Goal: Register for event/course

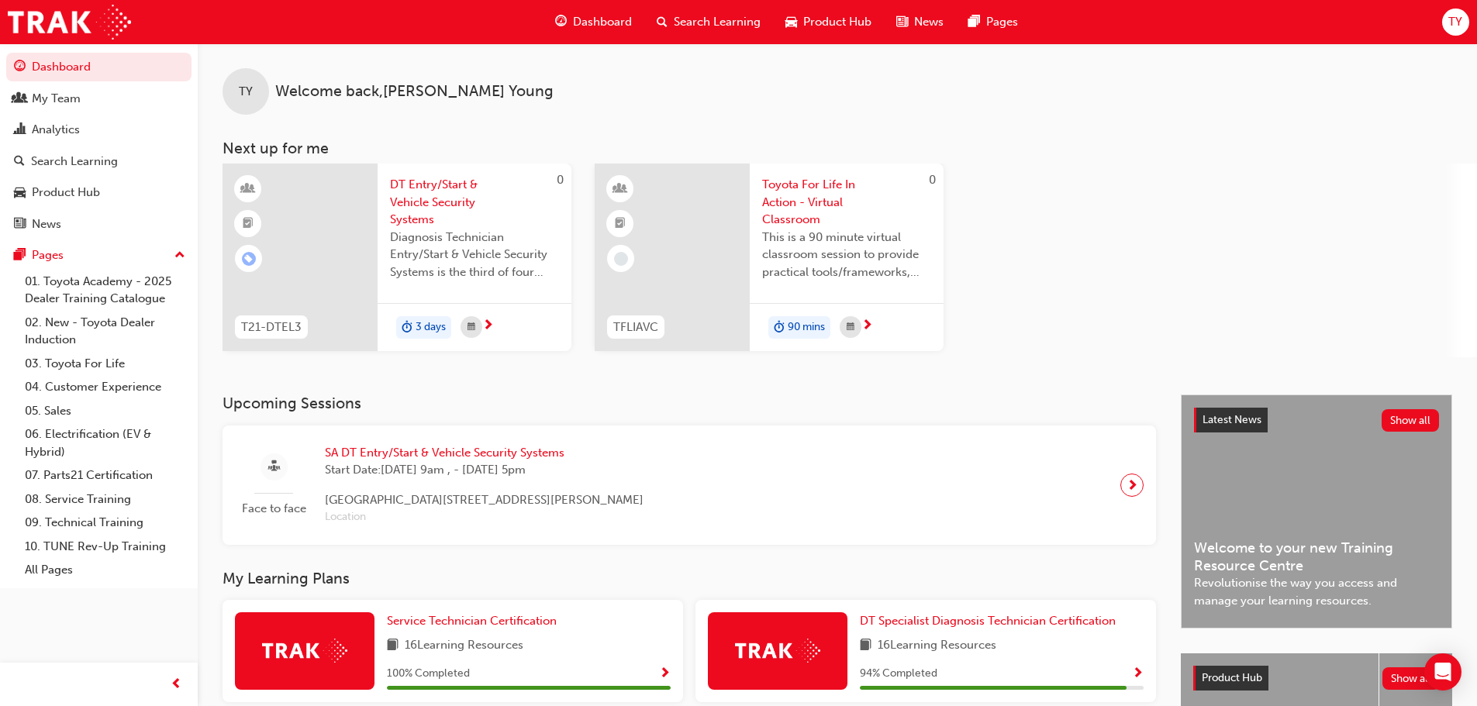
click at [428, 196] on span "DT Entry/Start & Vehicle Security Systems" at bounding box center [474, 202] width 169 height 53
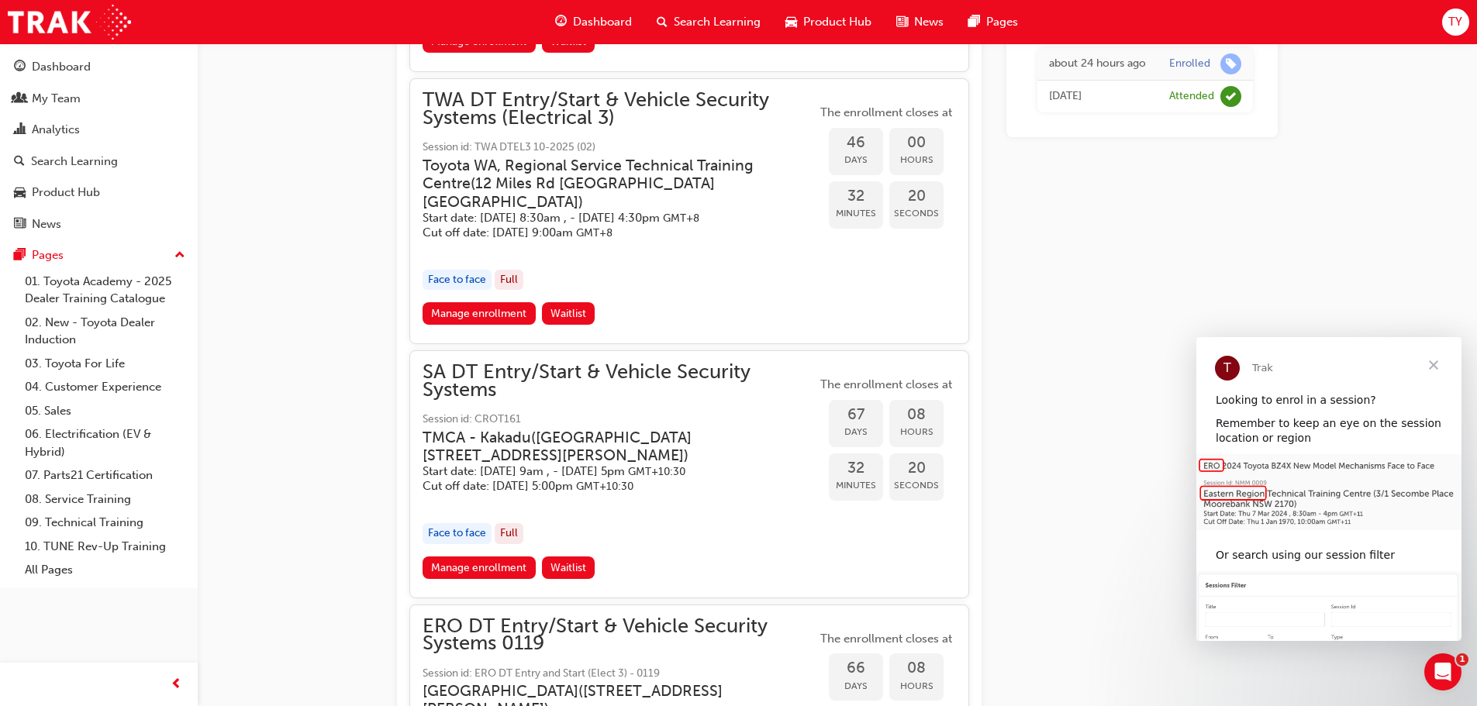
scroll to position [1266, 0]
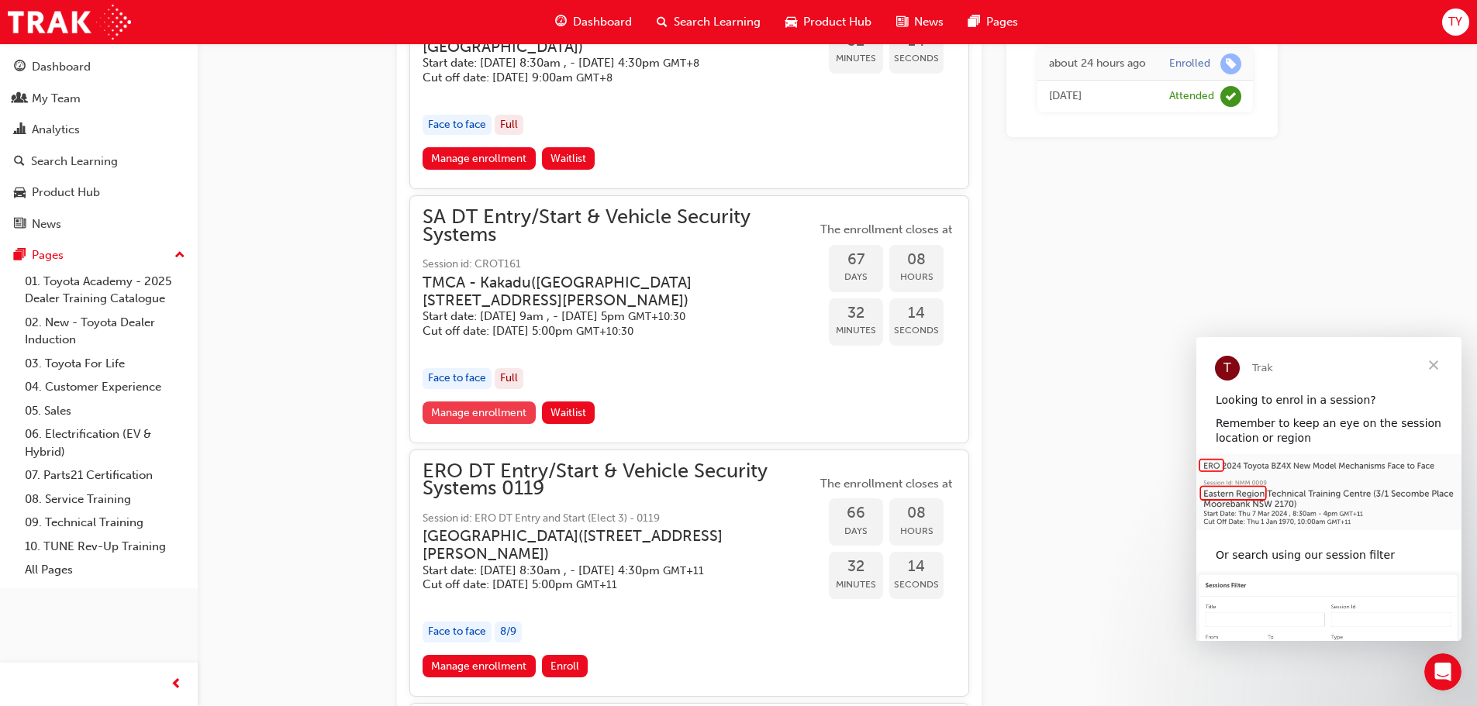
click at [488, 412] on link "Manage enrollment" at bounding box center [478, 412] width 113 height 22
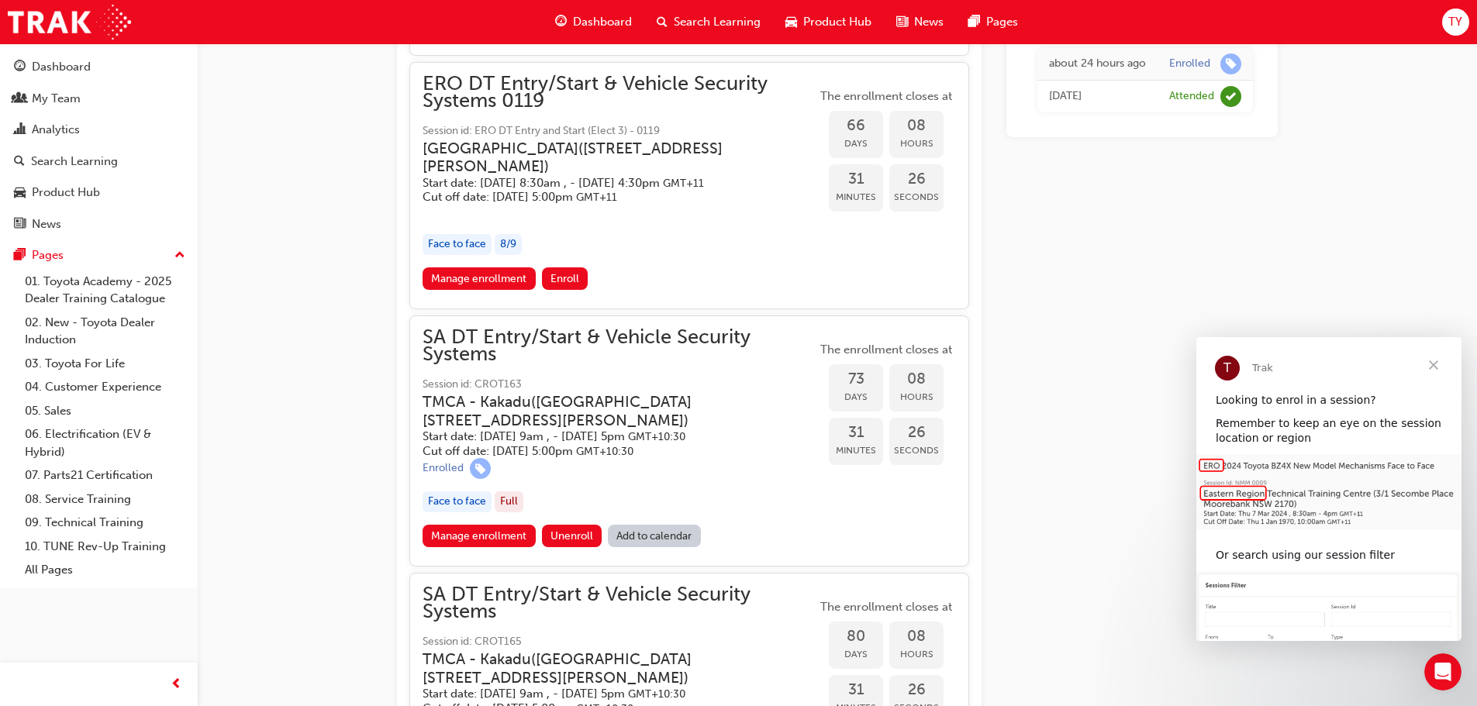
scroll to position [1732, 0]
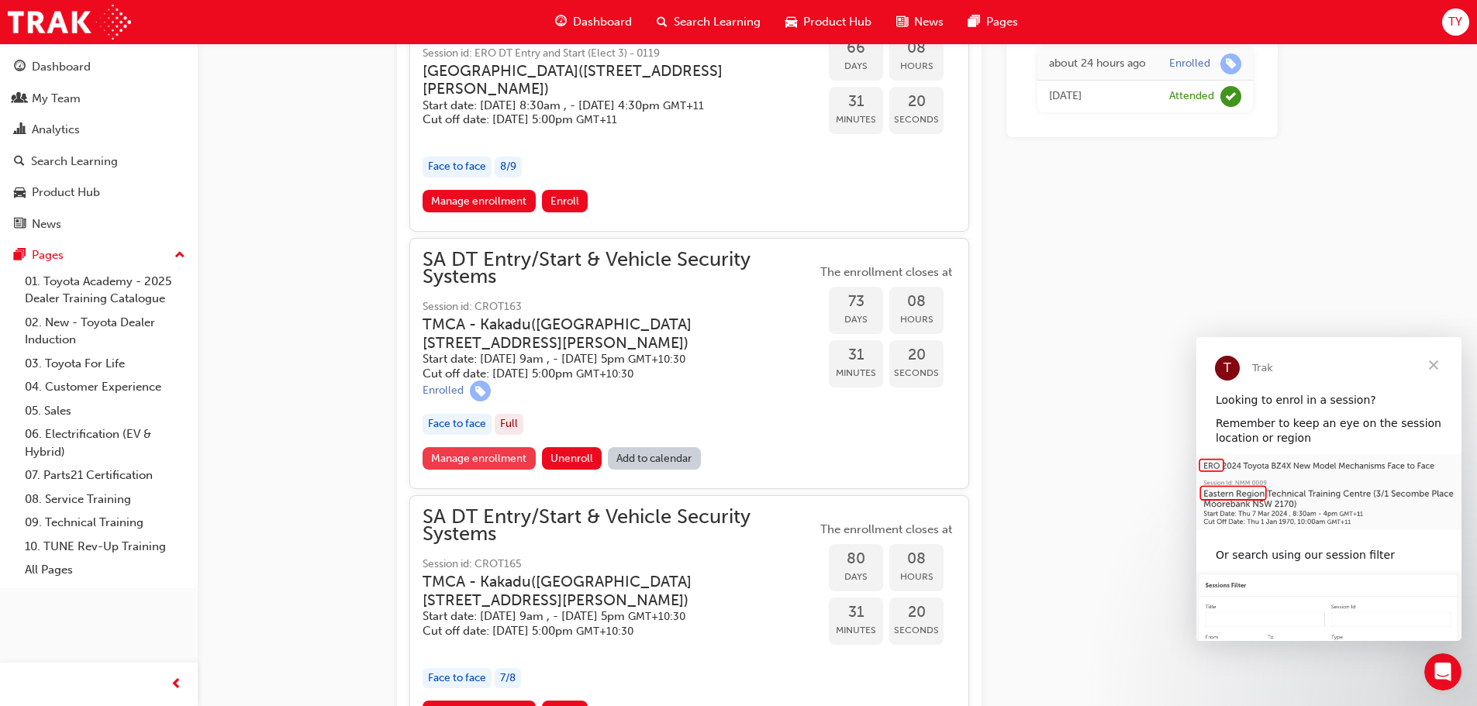
click at [483, 470] on link "Manage enrollment" at bounding box center [478, 458] width 113 height 22
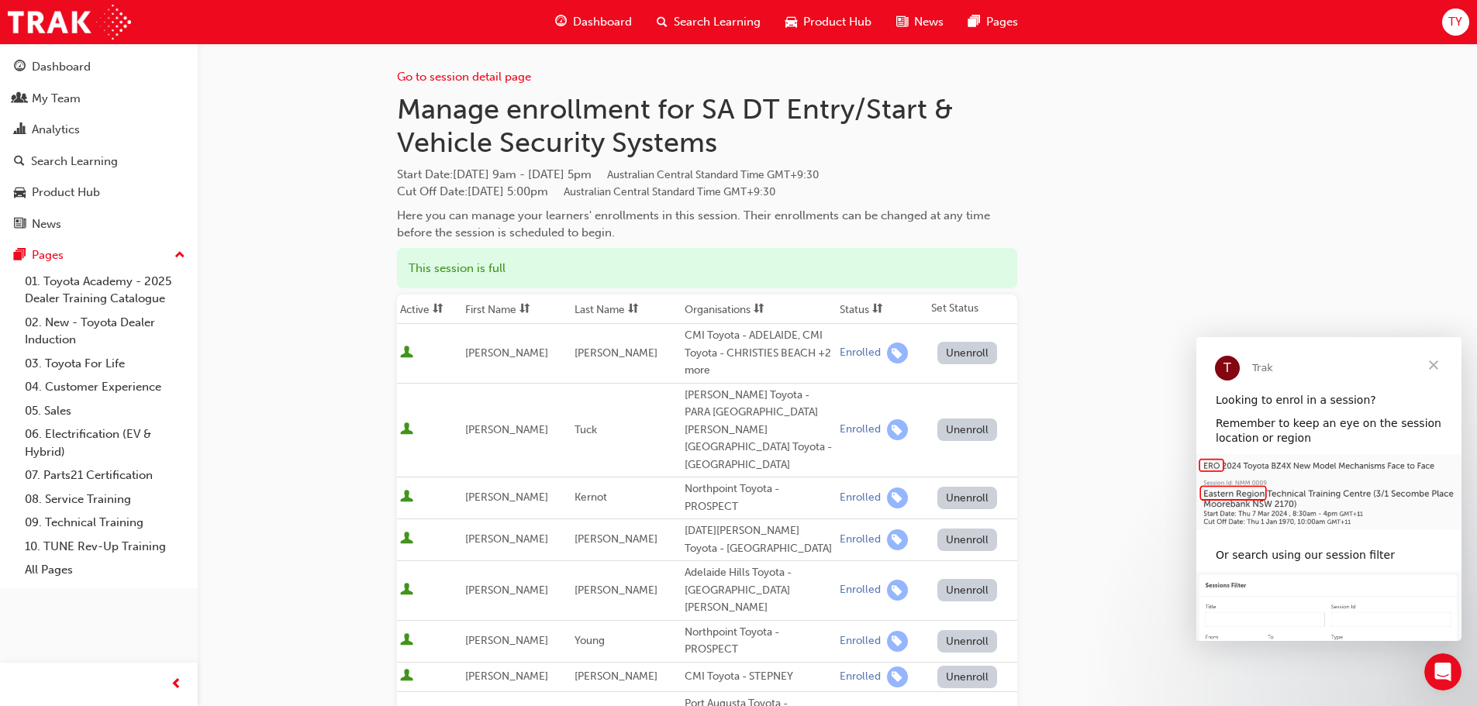
scroll to position [78, 0]
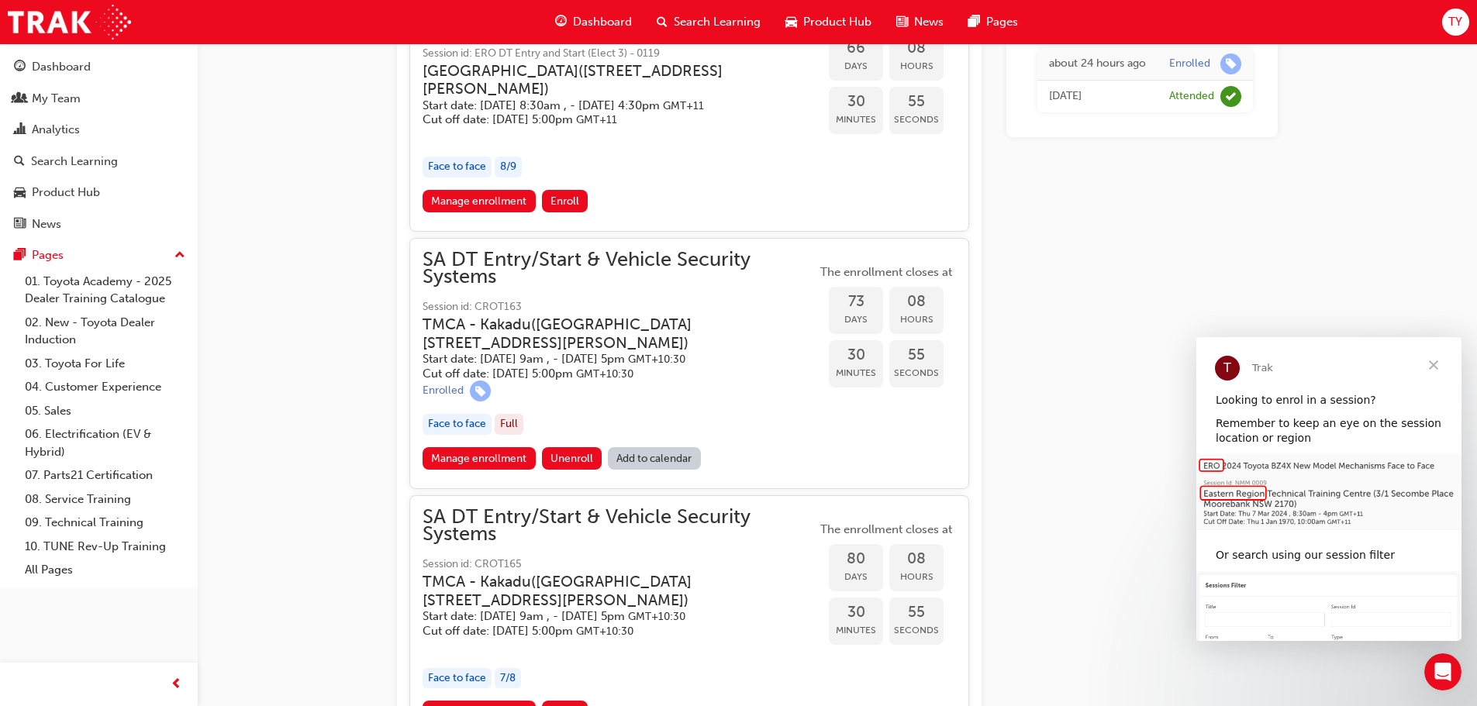
scroll to position [1932, 0]
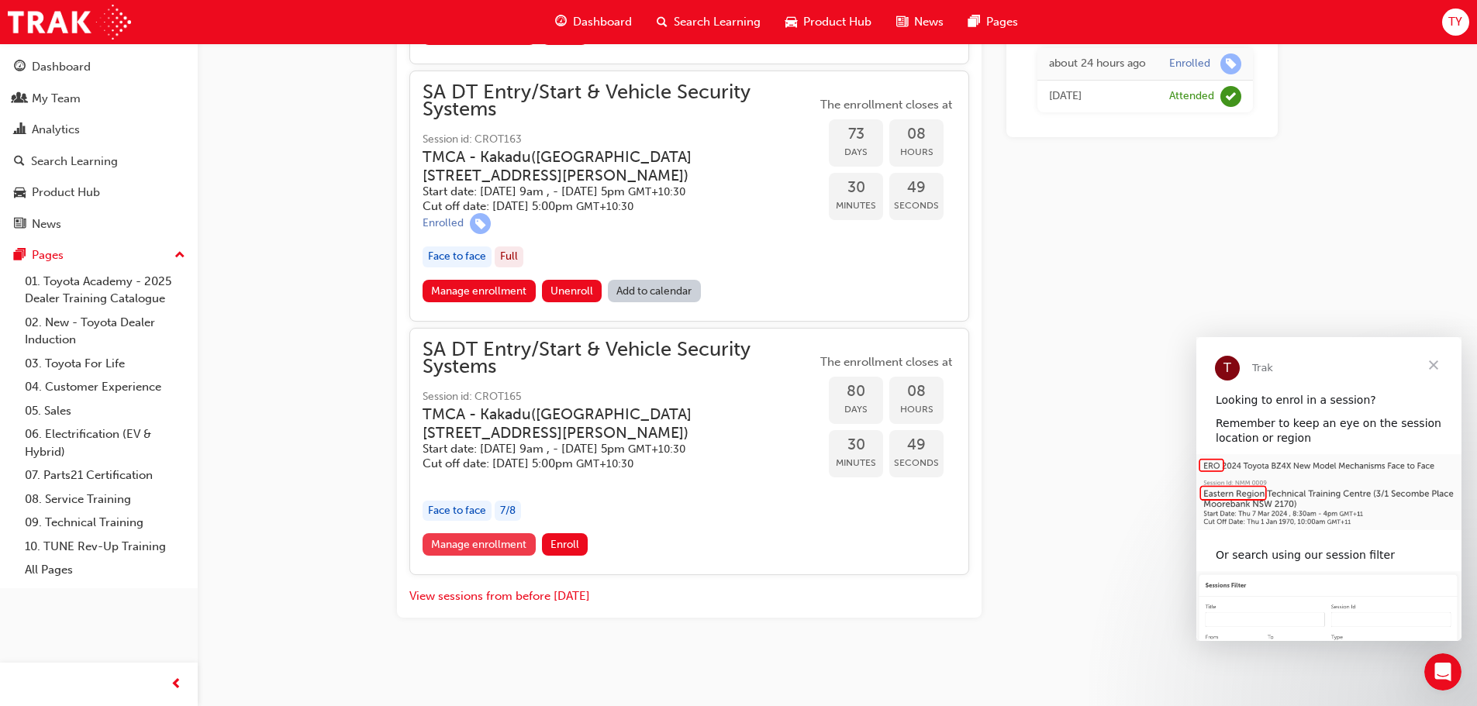
click at [478, 539] on link "Manage enrollment" at bounding box center [478, 544] width 113 height 22
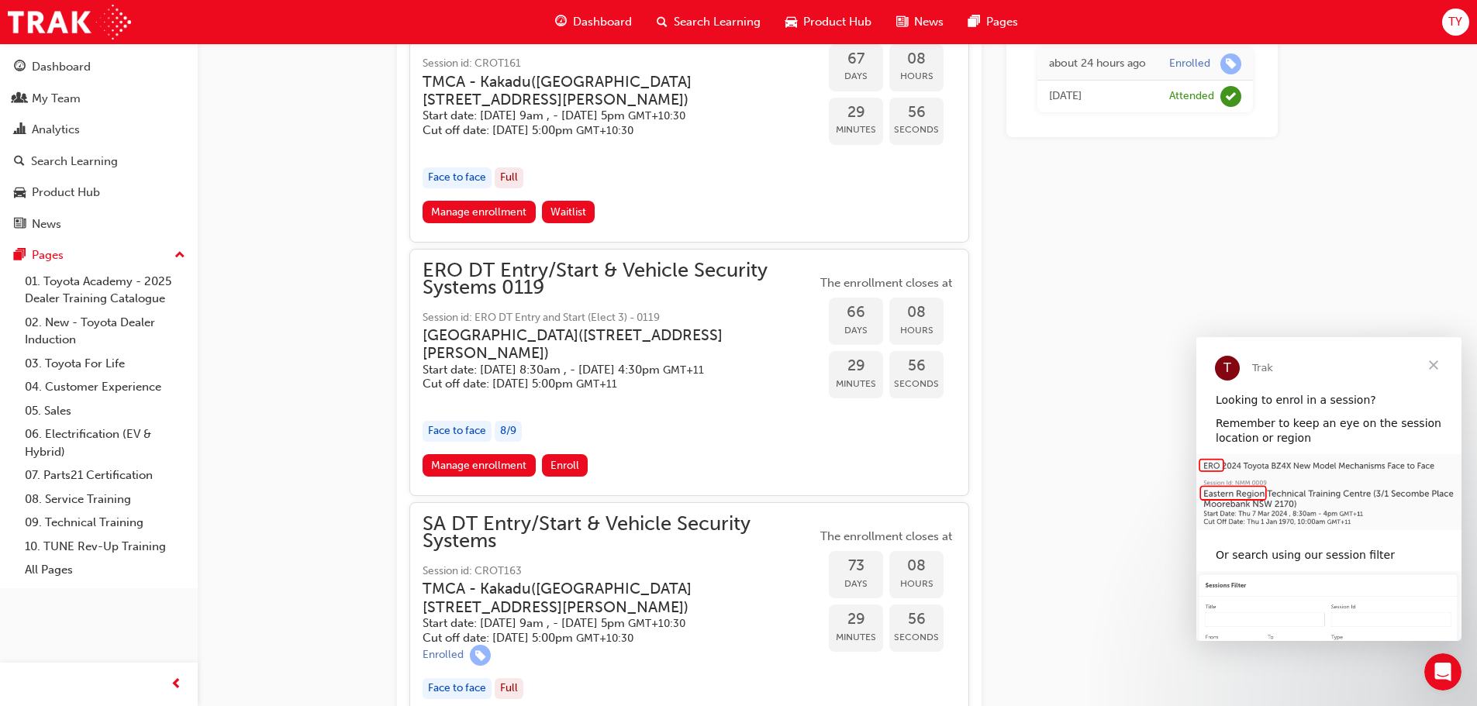
scroll to position [1312, 0]
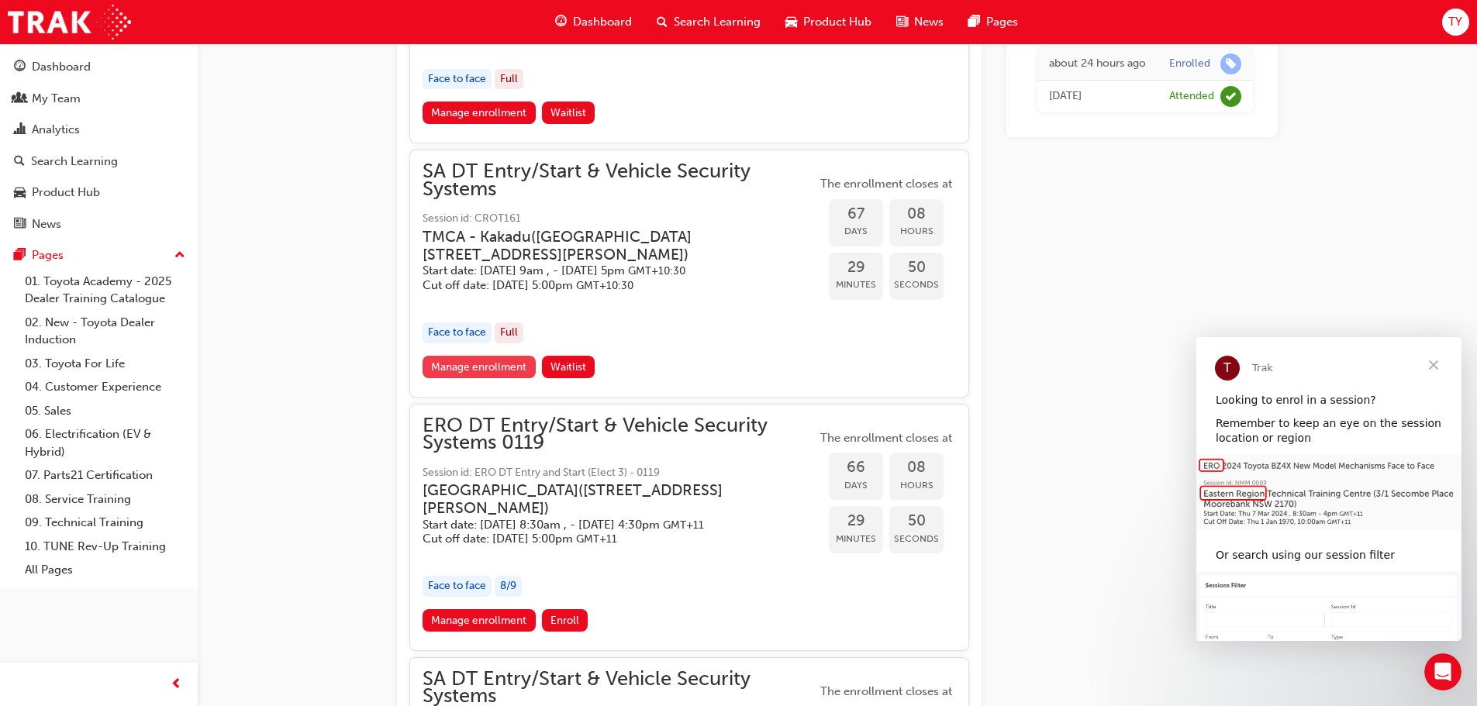
click at [488, 369] on link "Manage enrollment" at bounding box center [478, 367] width 113 height 22
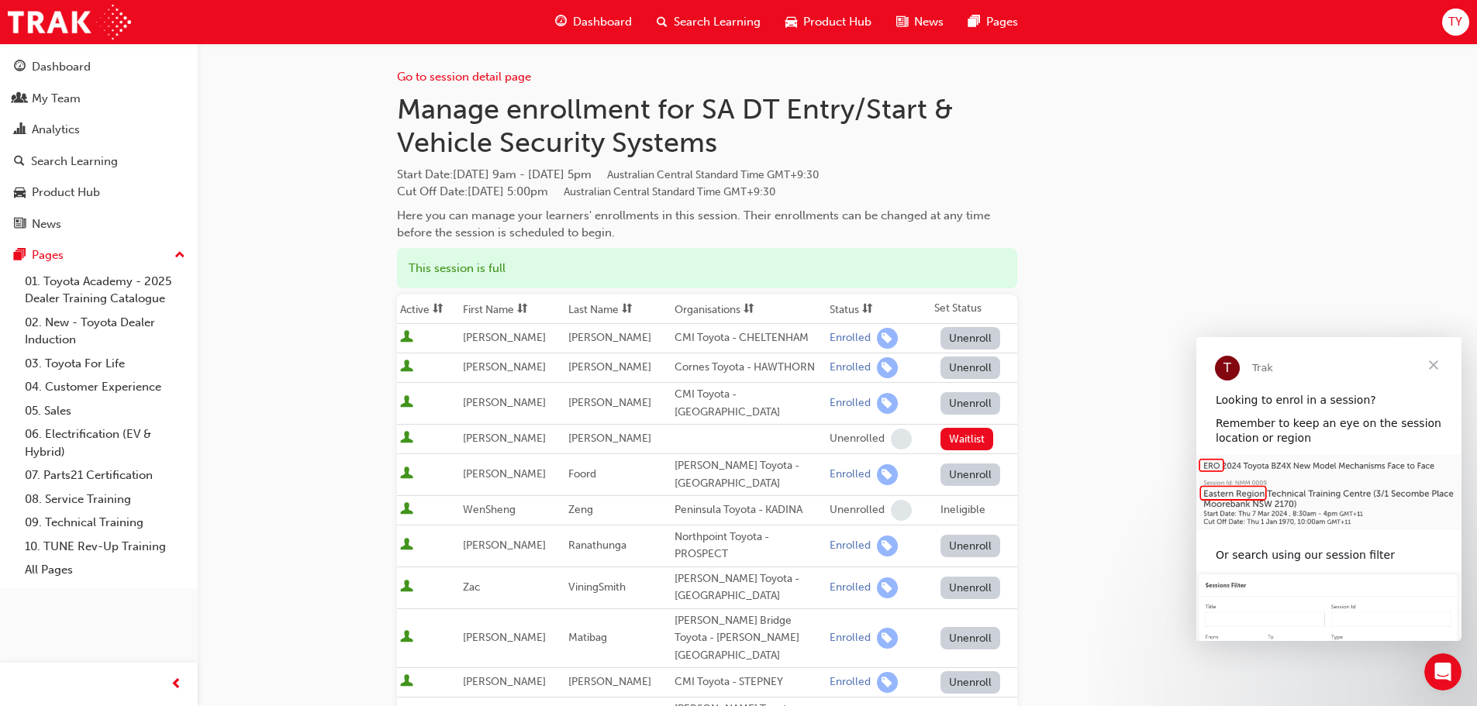
scroll to position [78, 0]
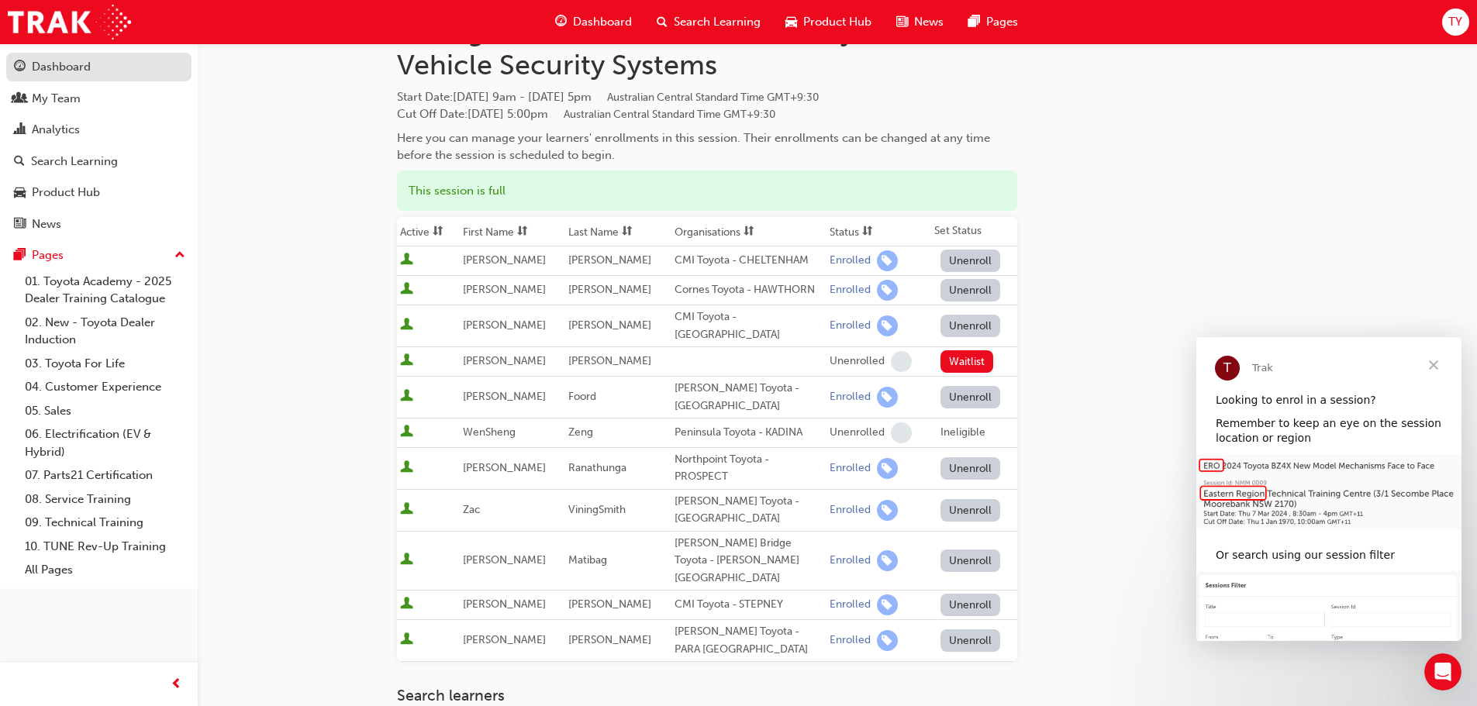
click at [67, 60] on div "Dashboard" at bounding box center [61, 67] width 59 height 18
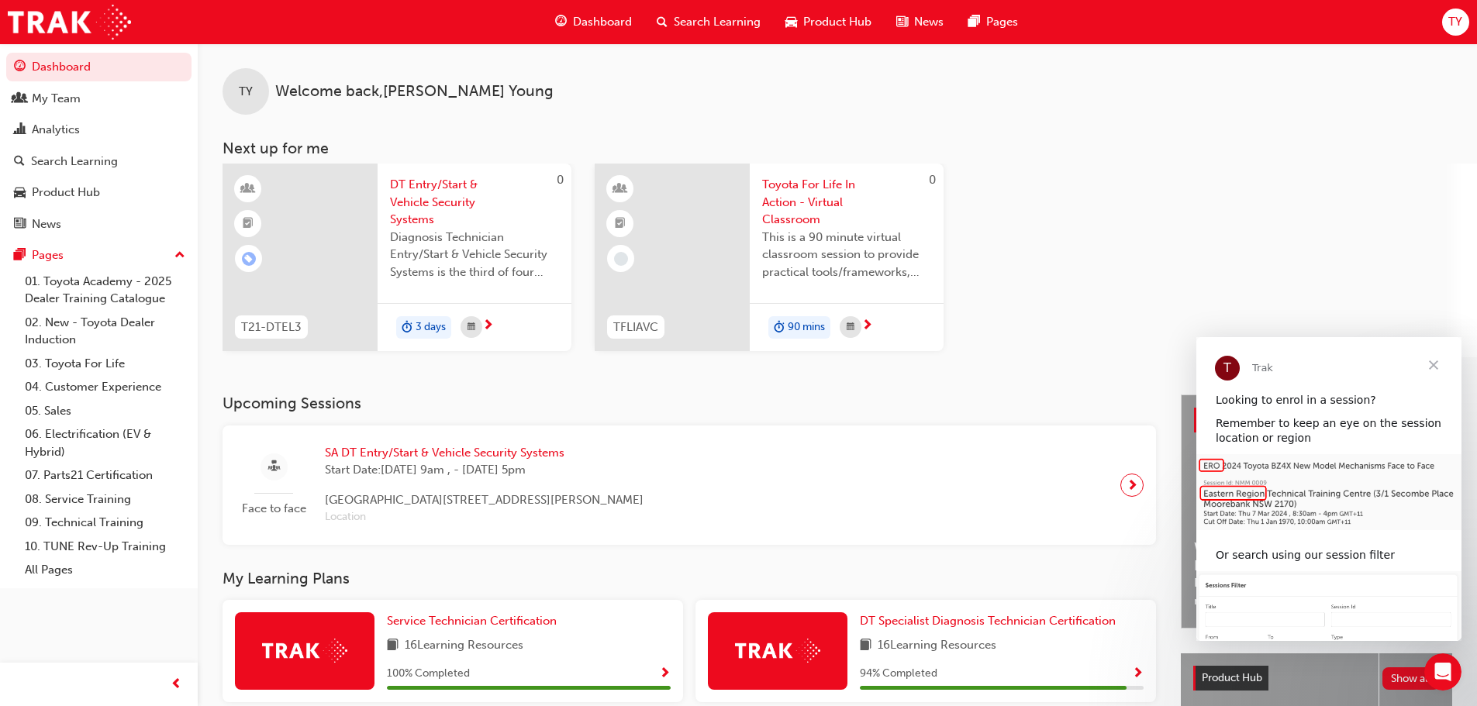
click at [1457, 16] on span "TY" at bounding box center [1455, 22] width 14 height 18
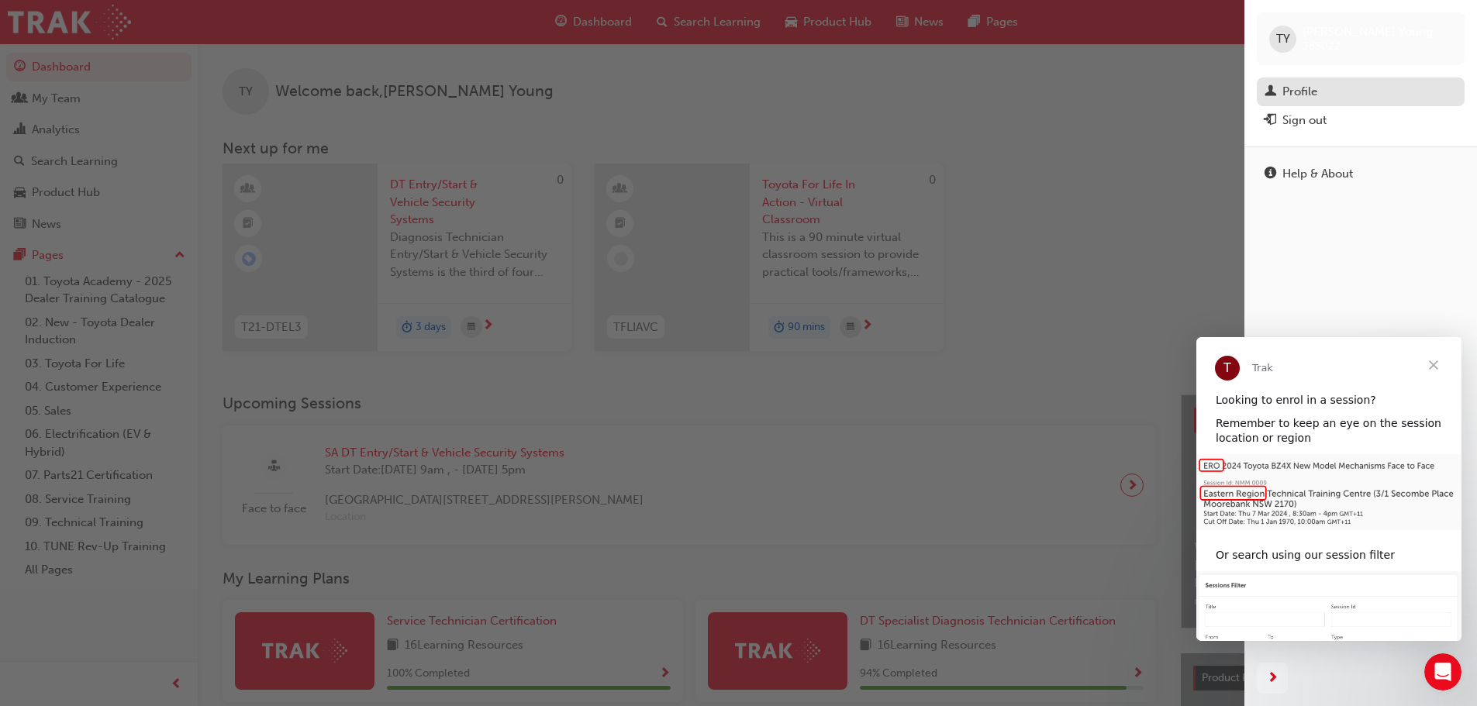
click at [1291, 85] on div "Profile" at bounding box center [1299, 92] width 35 height 18
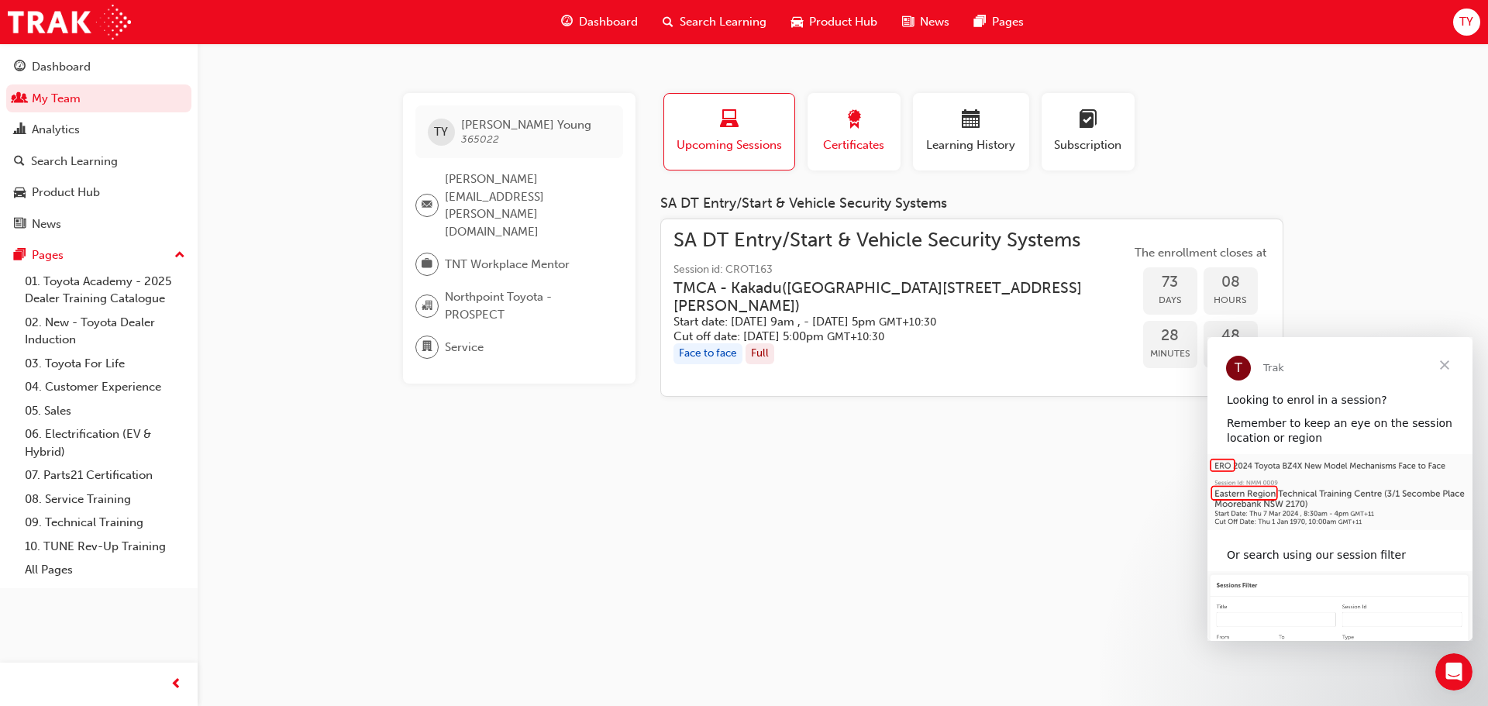
click at [852, 117] on span "award-icon" at bounding box center [854, 120] width 19 height 21
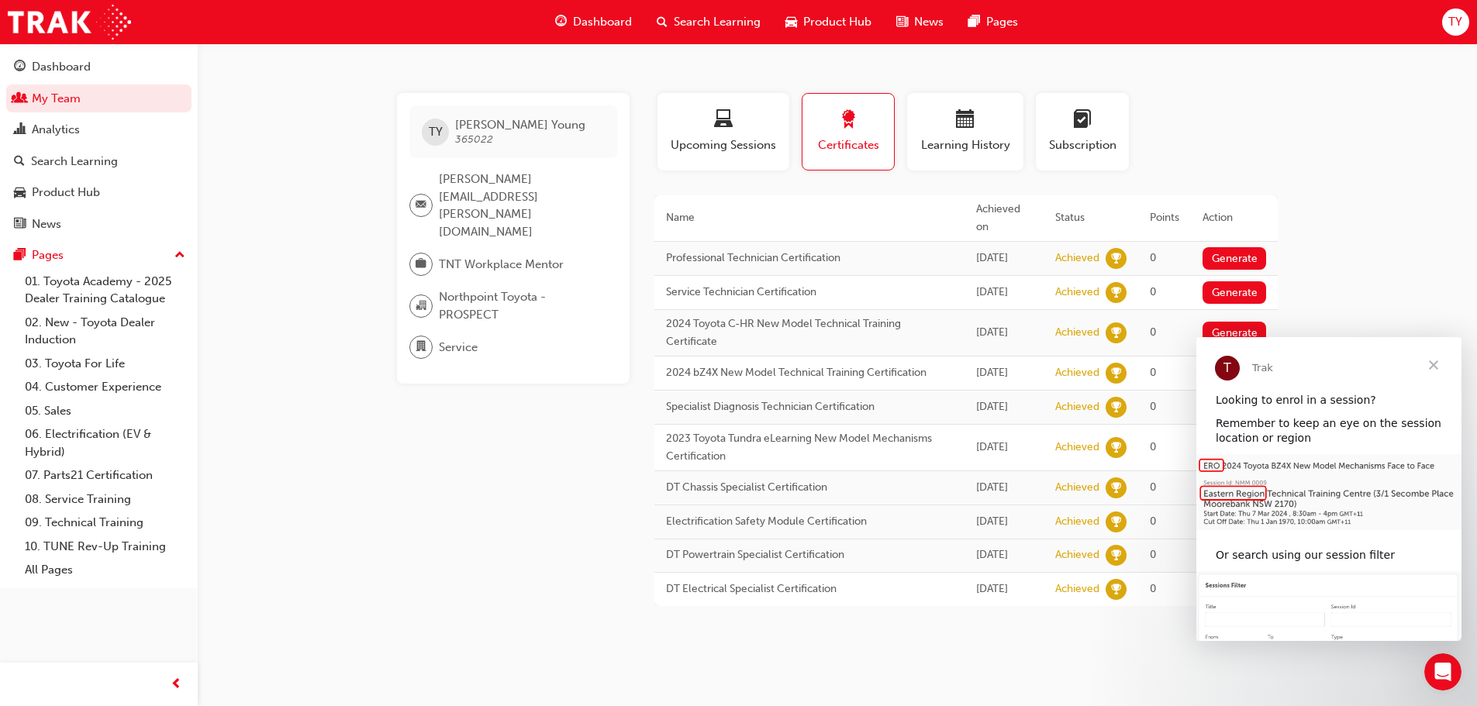
scroll to position [8, 0]
click at [963, 110] on span "calendar-icon" at bounding box center [965, 120] width 19 height 21
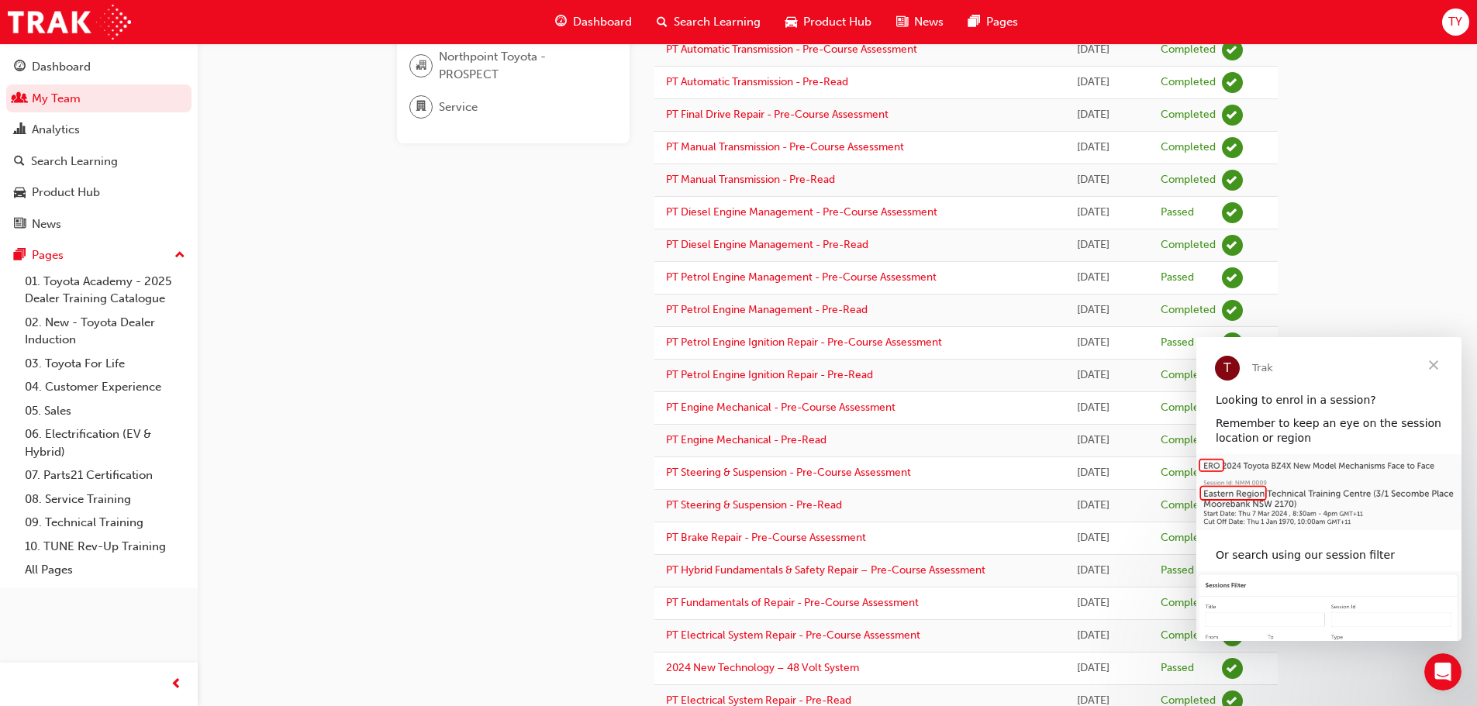
scroll to position [0, 0]
